Goal: Check status: Check status

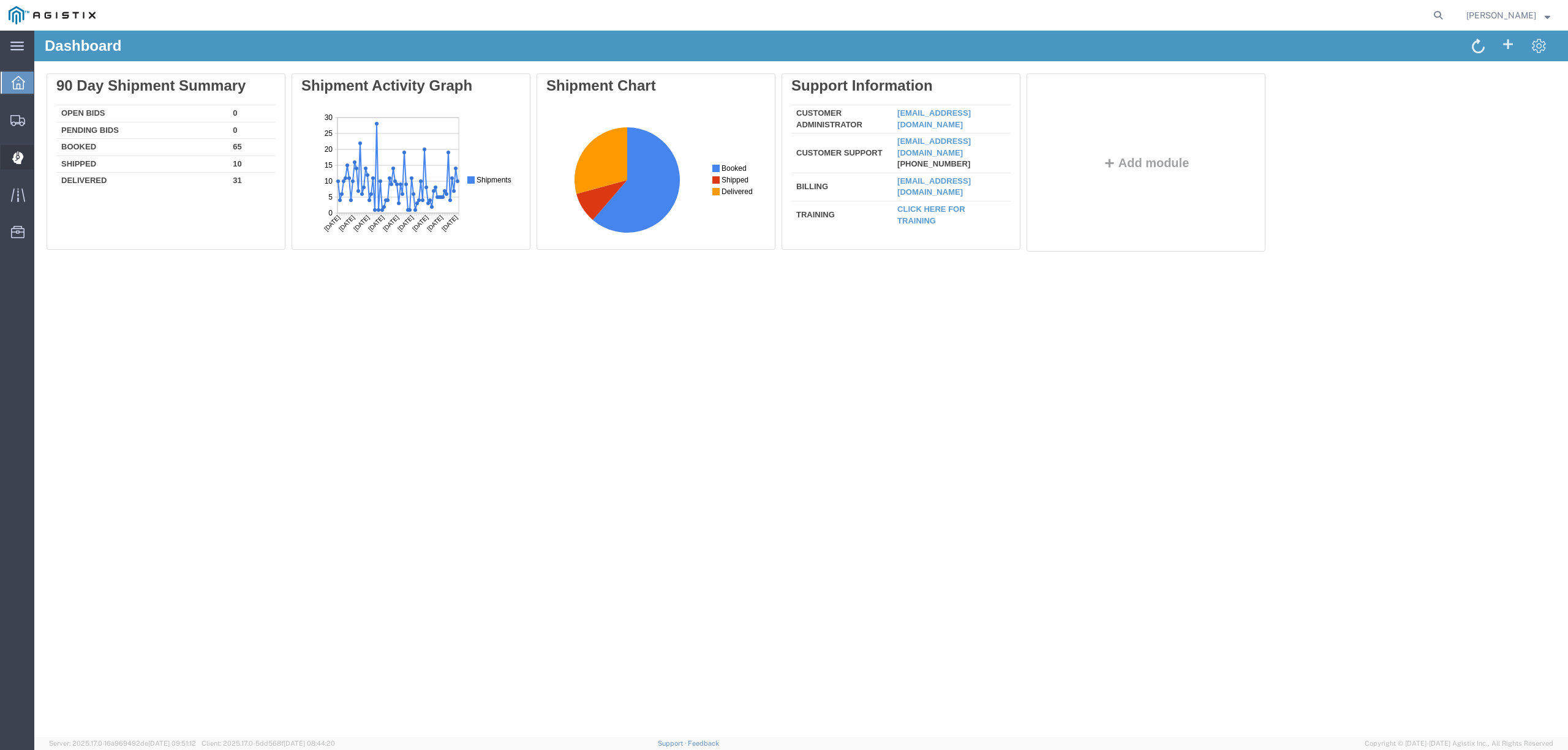
click at [42, 150] on span "Dispatch Manager" at bounding box center [38, 158] width 9 height 24
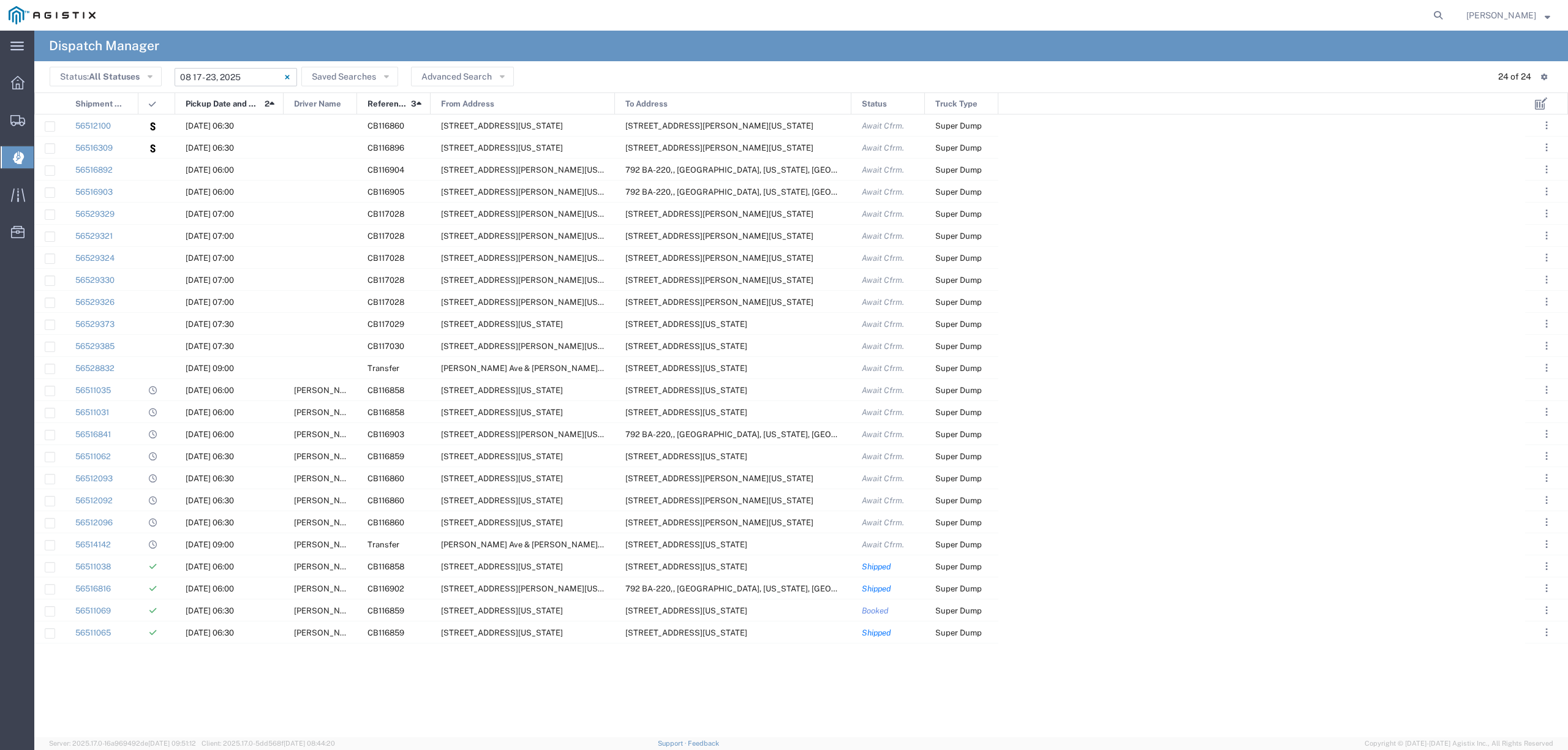
click at [236, 74] on input "08/17/2025 - 08/23/2025" at bounding box center [236, 77] width 123 height 18
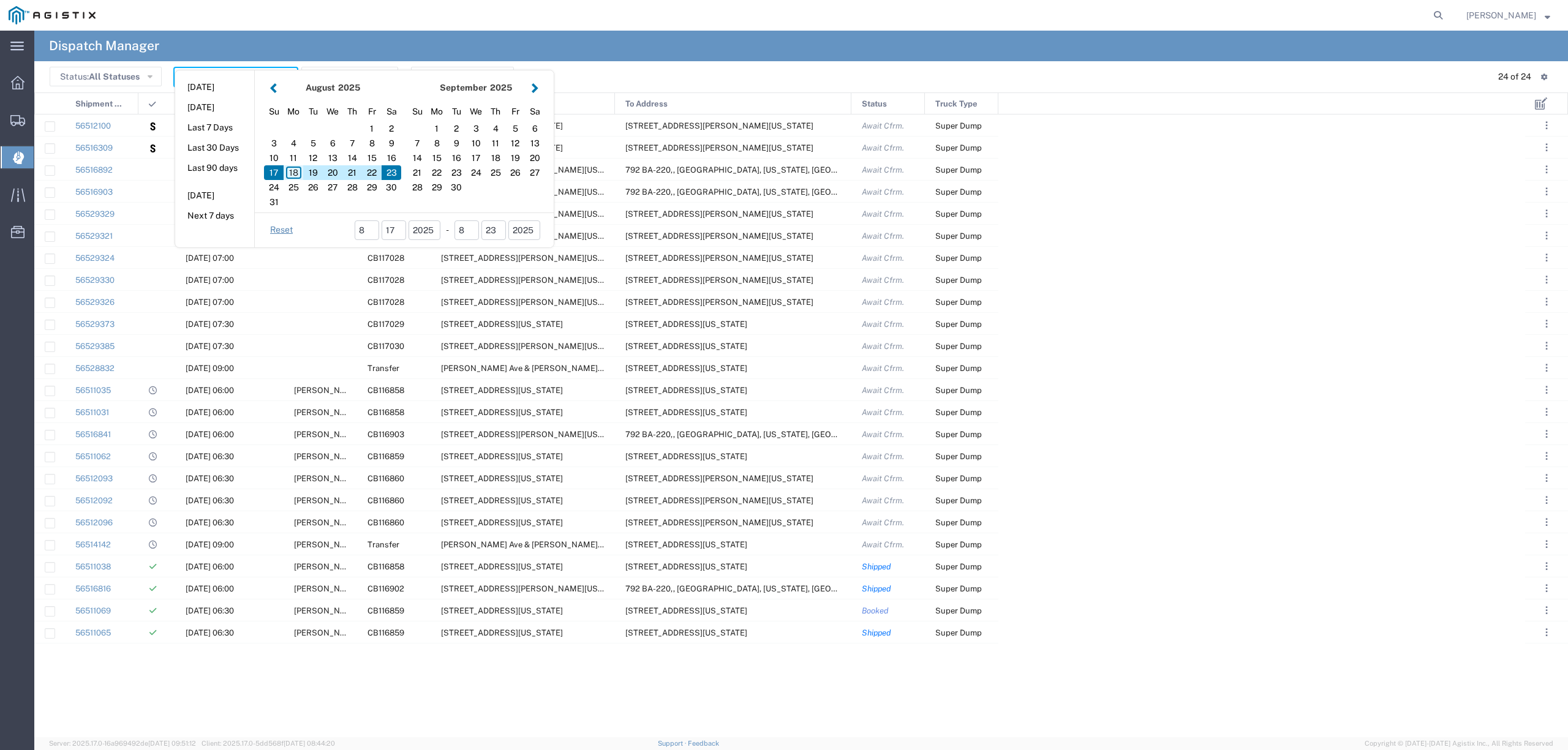
click at [299, 168] on div "18" at bounding box center [293, 173] width 20 height 15
type input "08/18/2025"
type input "08/18/2025 - 08/18/2025"
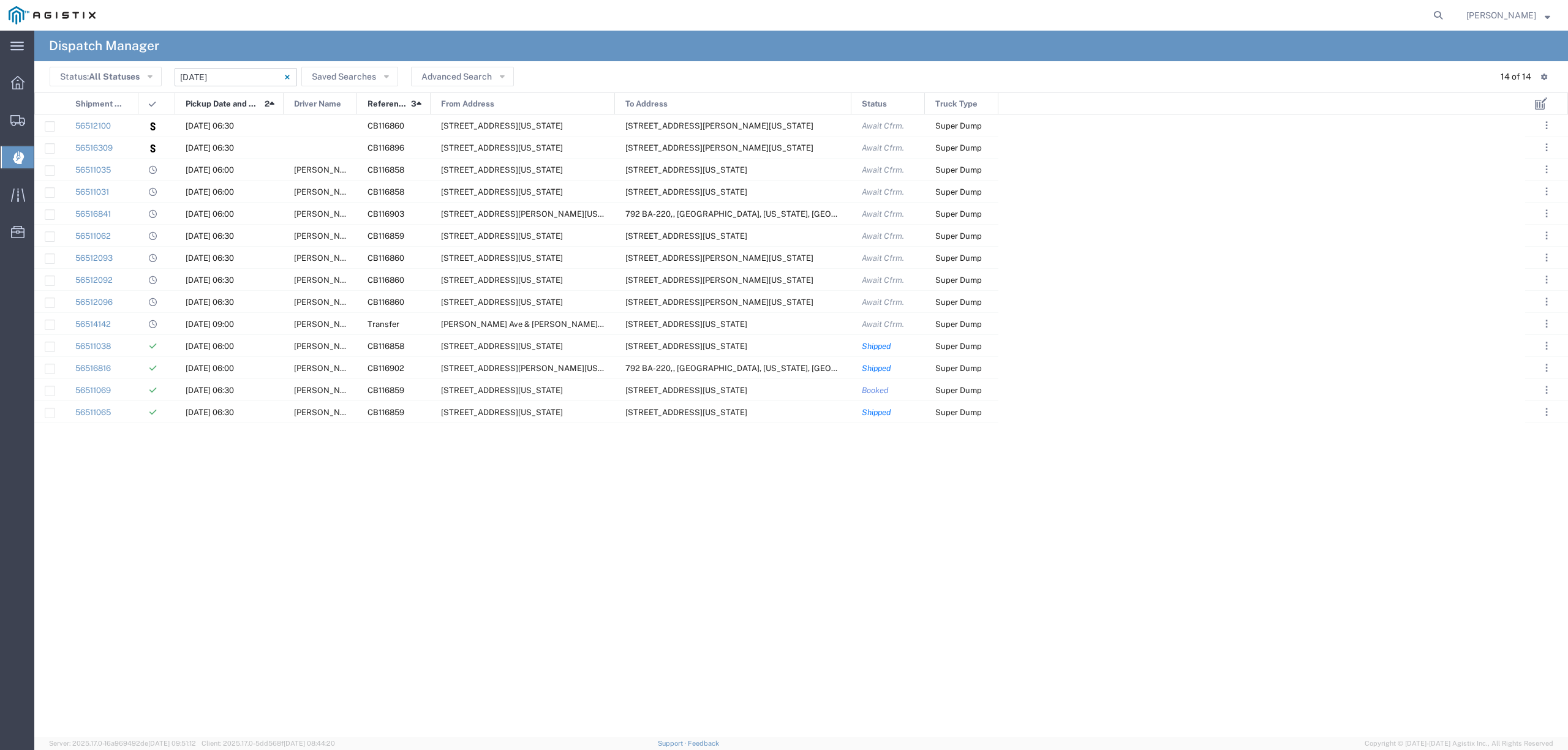
click at [251, 73] on input "08/18/2025 - 08/18/2025" at bounding box center [236, 77] width 123 height 18
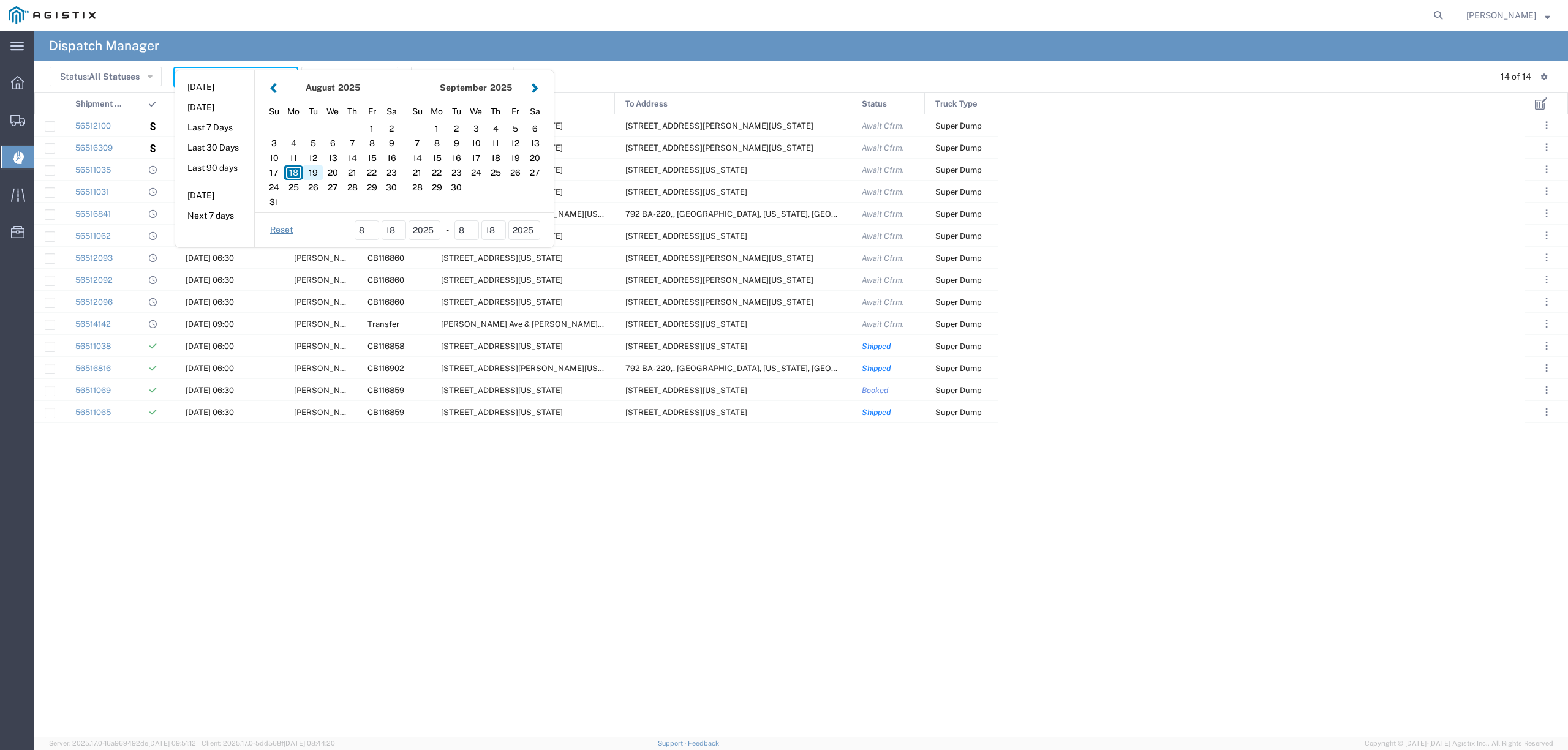
click at [310, 176] on div "19" at bounding box center [312, 173] width 20 height 15
type input "[DATE]"
type input "08/19/2025 - 08/19/2025"
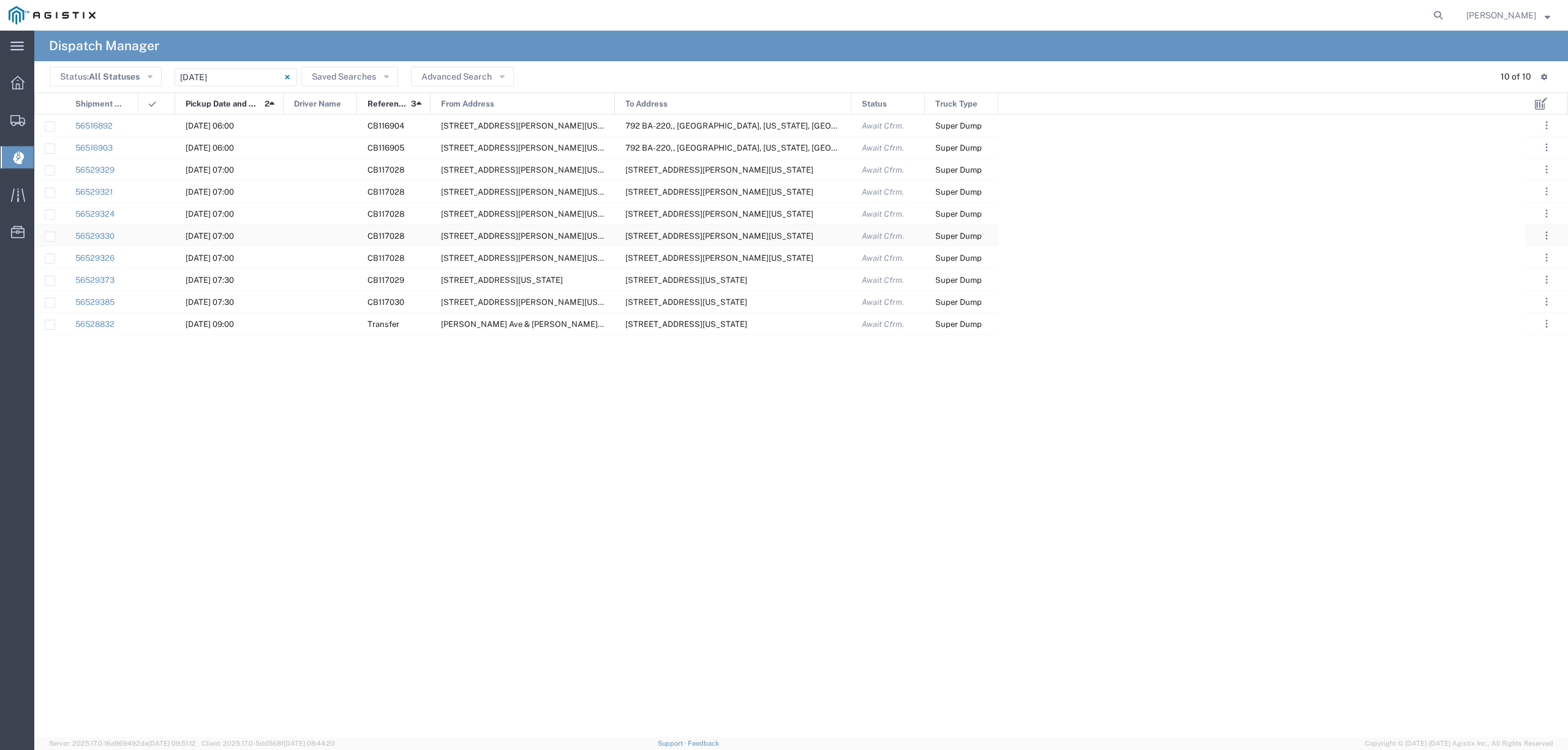
drag, startPoint x: 97, startPoint y: 112, endPoint x: 722, endPoint y: 246, distance: 639.2
click at [722, 246] on div "Shipment No. Pickup Date and Time 2 Driver Name Reference 3 From Address To Add…" at bounding box center [801, 415] width 1534 height 645
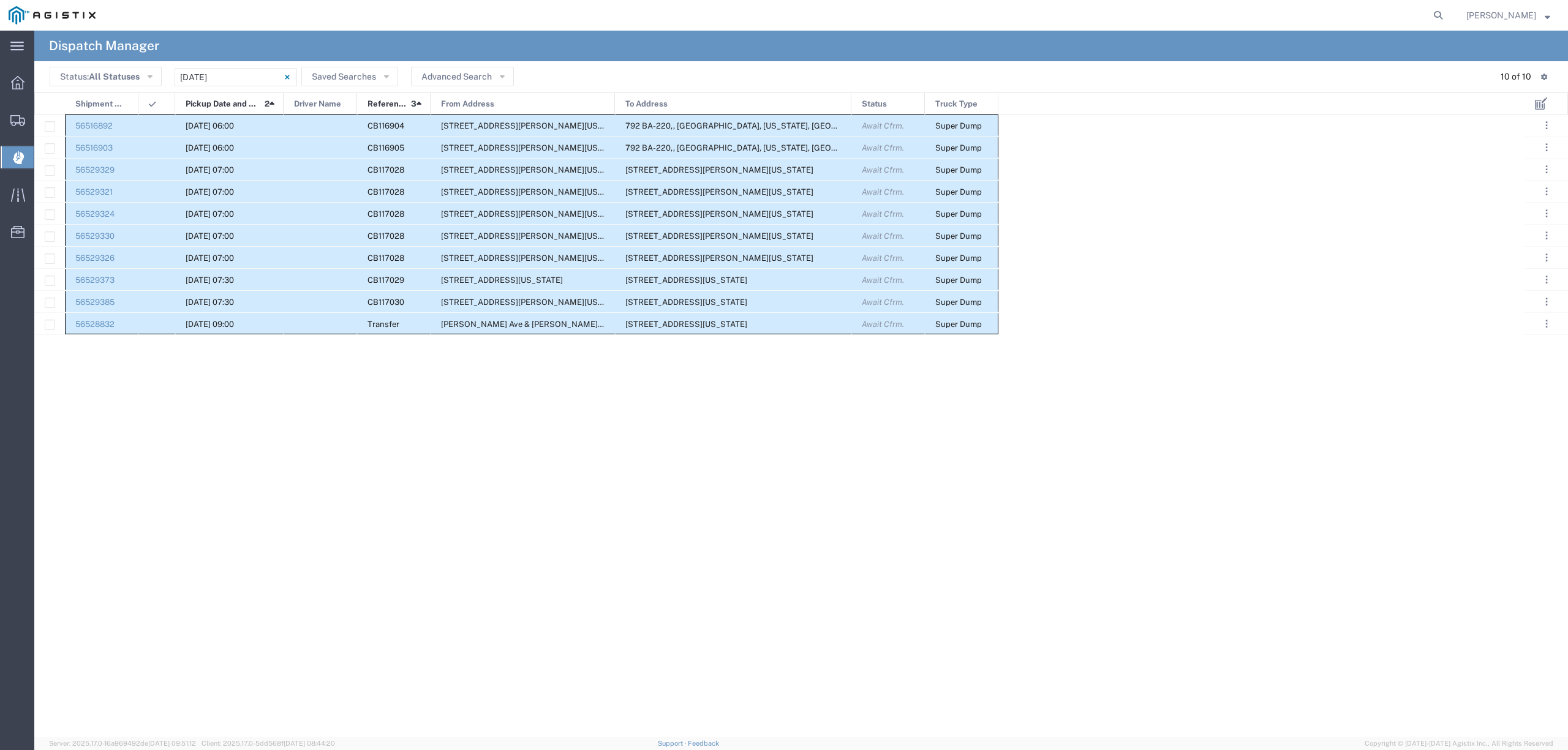
drag, startPoint x: 94, startPoint y: 116, endPoint x: 993, endPoint y: 331, distance: 924.4
click at [993, 331] on div "56516892 08/19/2025, 06:00 CB116904 11501 Florin Rd, Sacramento, California, 95…" at bounding box center [516, 224] width 964 height 220
click at [290, 553] on div "56516892 08/19/2025, 06:00 CB116904 11501 Florin Rd, Sacramento, California, 95…" at bounding box center [780, 425] width 1491 height 623
